Goal: Task Accomplishment & Management: Manage account settings

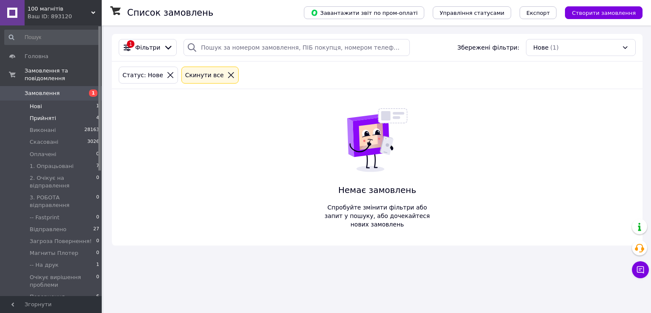
click at [74, 112] on li "Прийняті 4" at bounding box center [52, 118] width 104 height 12
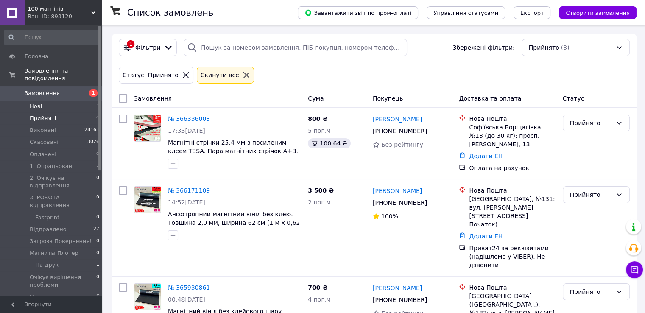
click at [81, 100] on li "Нові 1" at bounding box center [52, 106] width 104 height 12
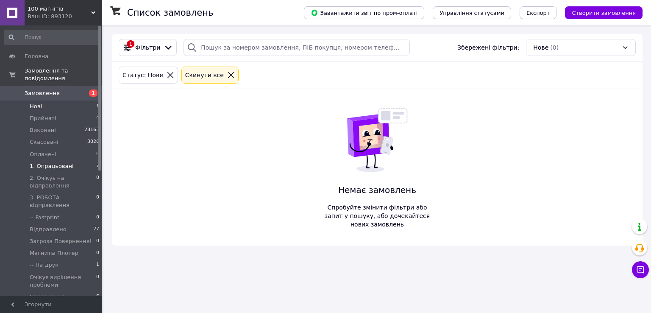
click at [61, 162] on span "1. Опрацьовані" at bounding box center [52, 166] width 44 height 8
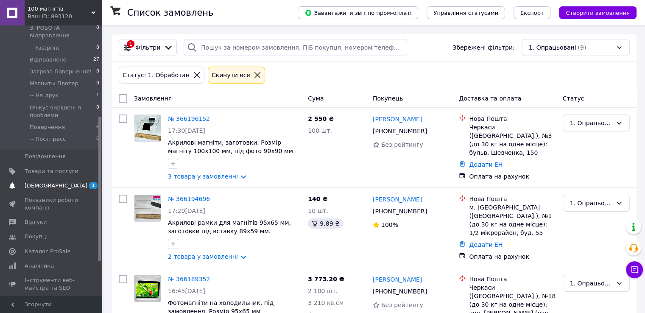
click at [68, 182] on span "[DEMOGRAPHIC_DATA]" at bounding box center [52, 186] width 54 height 8
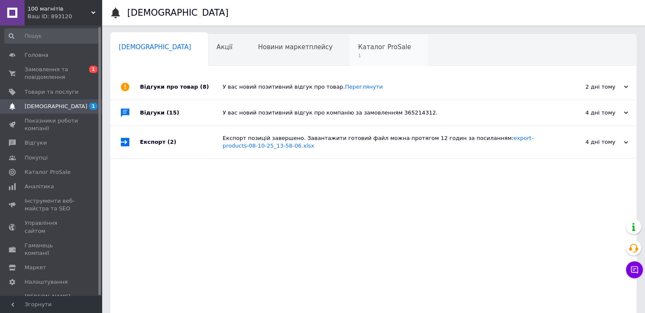
click at [358, 58] on span "1" at bounding box center [384, 56] width 53 height 6
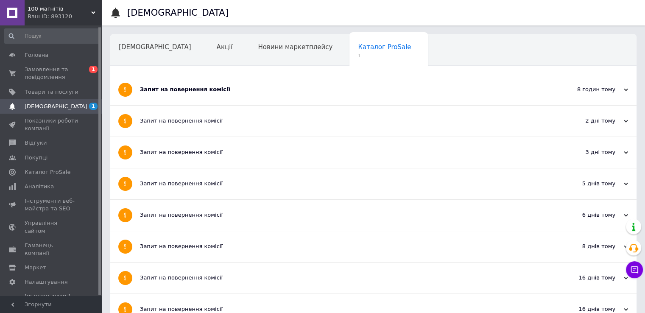
click at [285, 86] on div "Запит на повернення комісії" at bounding box center [341, 90] width 403 height 8
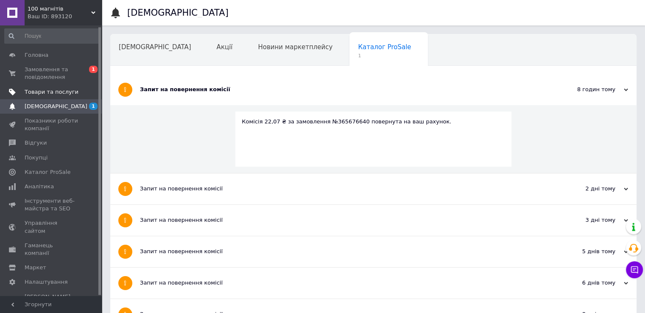
click at [61, 94] on span "Товари та послуги" at bounding box center [52, 92] width 54 height 8
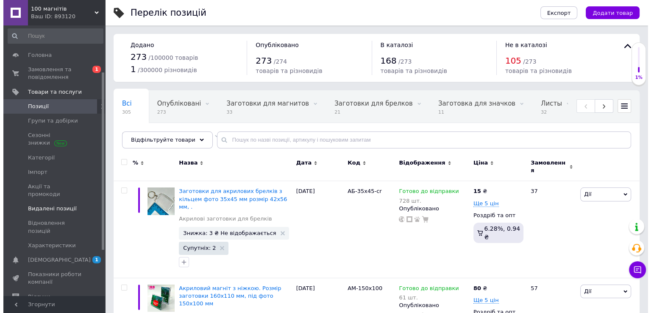
scroll to position [139, 0]
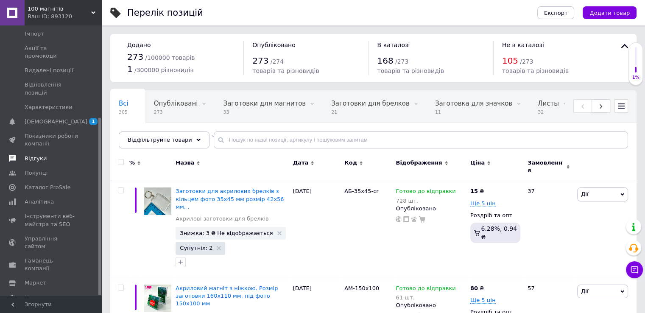
click at [47, 151] on link "Відгуки" at bounding box center [52, 158] width 104 height 14
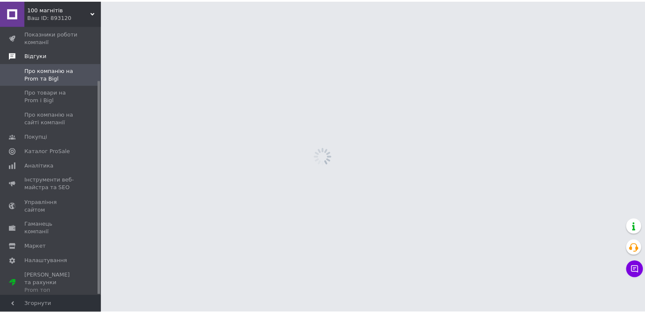
scroll to position [68, 0]
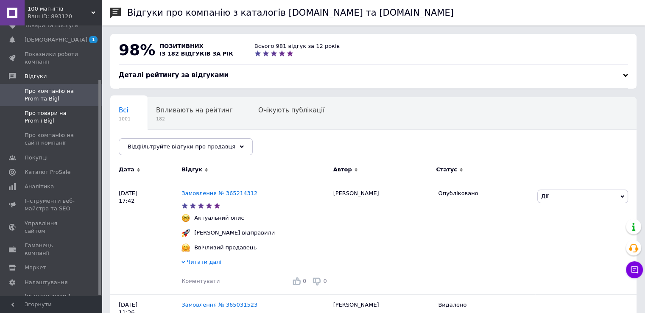
click at [55, 117] on span "Про товари на Prom і Bigl" at bounding box center [52, 116] width 54 height 15
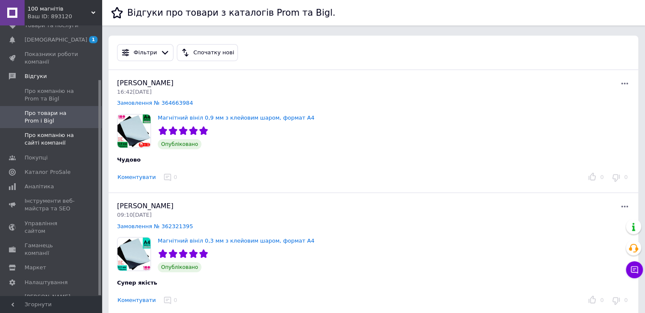
click at [52, 139] on span "Про компанію на сайті компанії" at bounding box center [52, 138] width 54 height 15
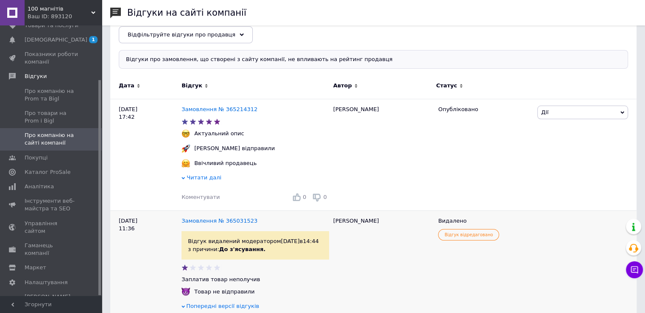
scroll to position [127, 0]
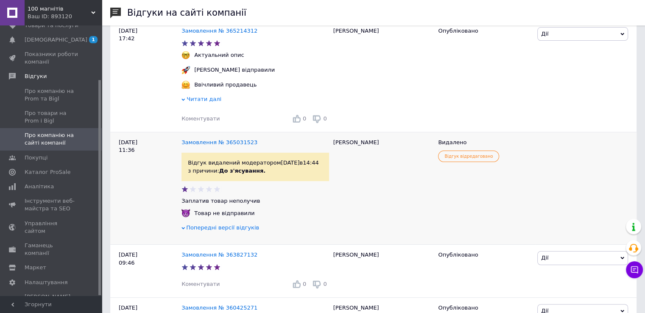
click at [237, 227] on span "Попередні версії відгуків" at bounding box center [222, 227] width 73 height 6
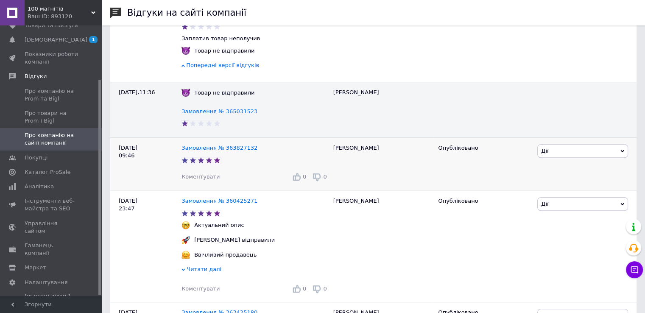
scroll to position [297, 0]
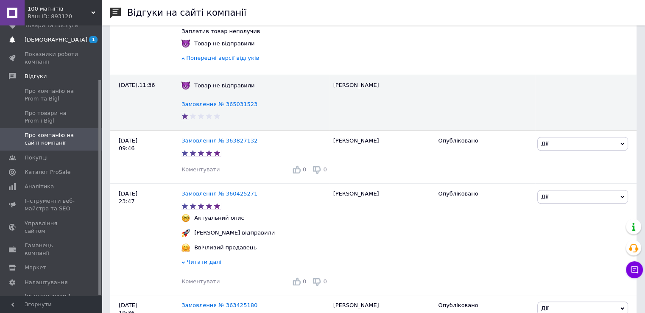
click at [40, 41] on span "[DEMOGRAPHIC_DATA]" at bounding box center [56, 40] width 63 height 8
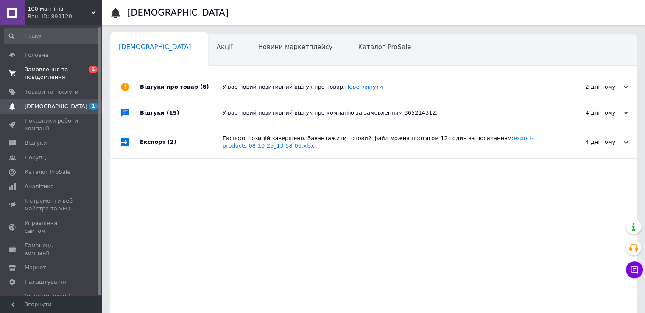
click at [64, 70] on span "Замовлення та повідомлення" at bounding box center [52, 73] width 54 height 15
